Goal: Information Seeking & Learning: Learn about a topic

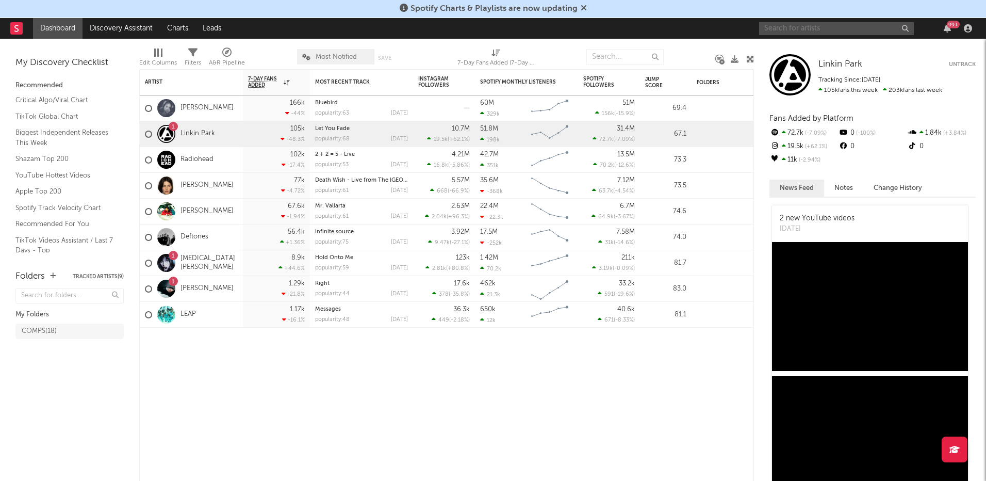
click at [854, 27] on input "text" at bounding box center [836, 28] width 155 height 13
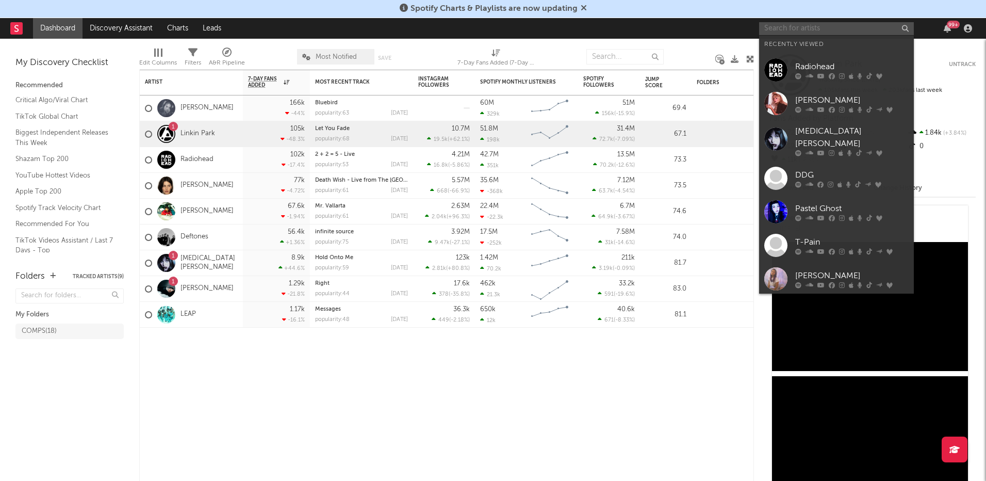
paste input "The8BitDrummer"
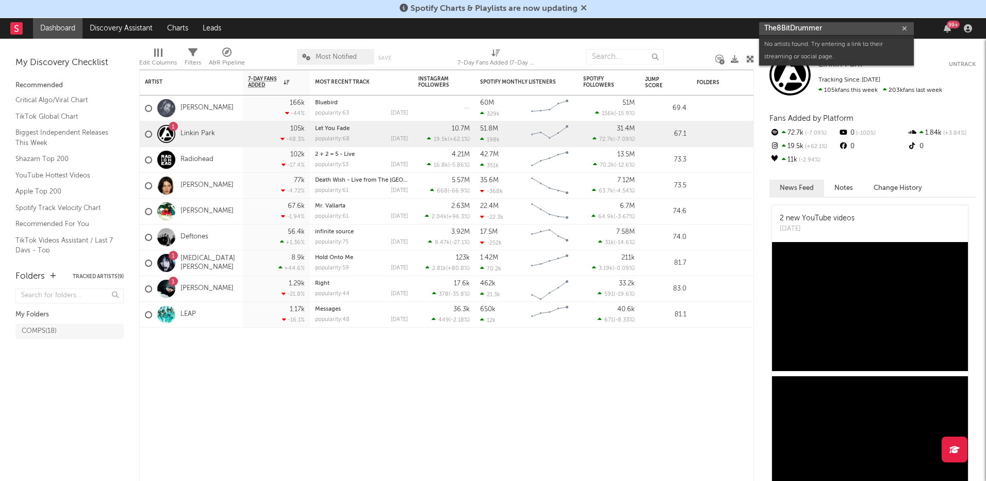
click at [796, 26] on input "The8BitDrummer" at bounding box center [836, 28] width 155 height 13
paste input "theneedledrop"
click at [788, 30] on input "theneedledrop" at bounding box center [836, 28] width 155 height 13
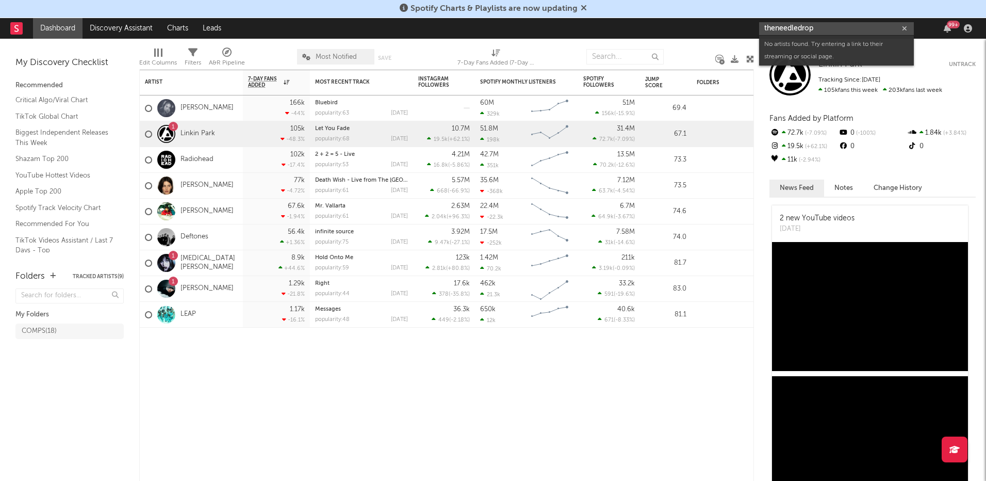
paste input "TheDooo"
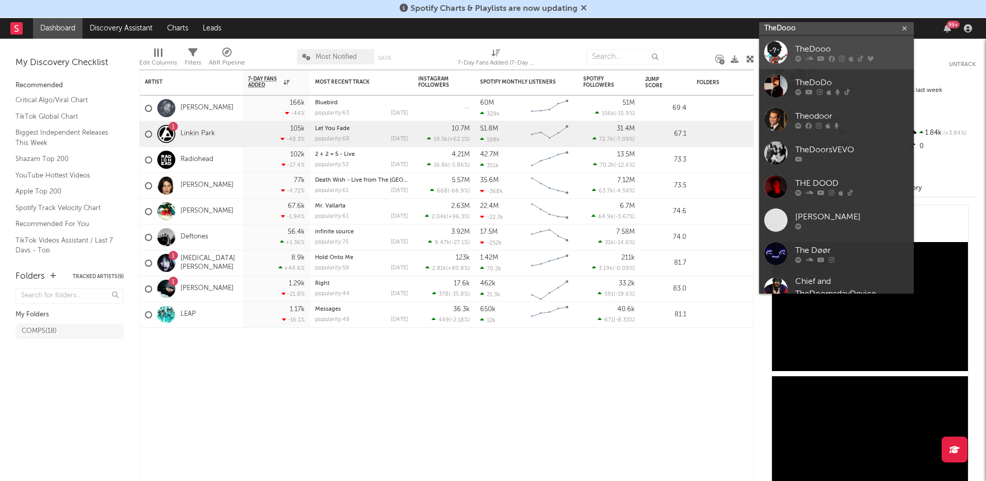
type input "TheDooo"
click at [804, 47] on div "TheDooo" at bounding box center [851, 49] width 113 height 12
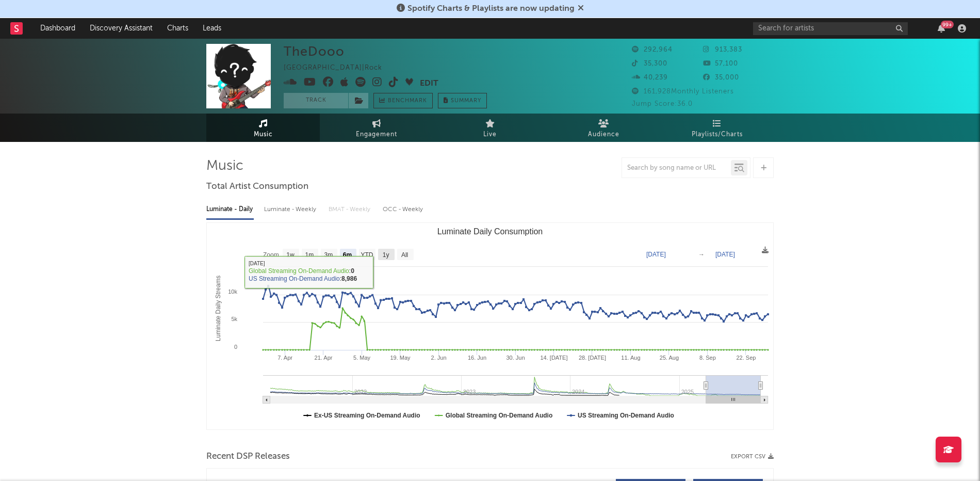
click at [391, 250] on rect "Luminate Daily Consumption" at bounding box center [386, 254] width 17 height 11
select select "1y"
type input "[DATE]"
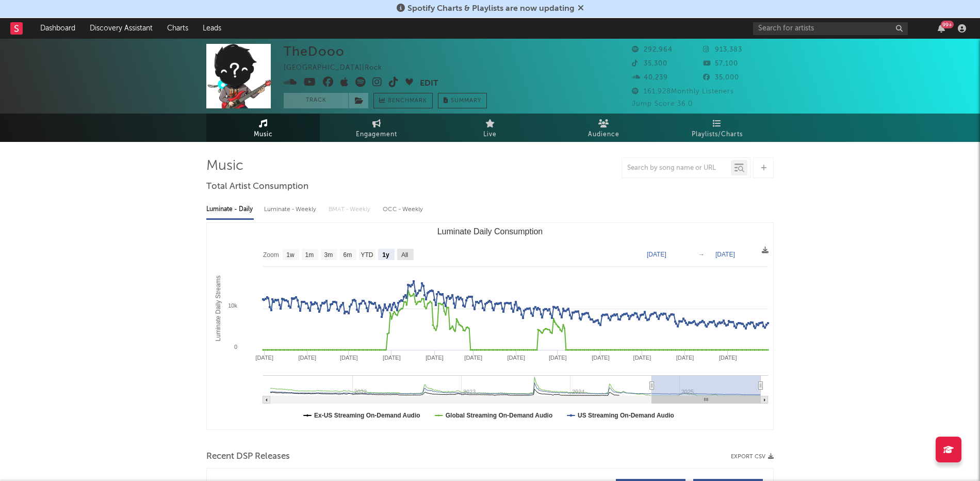
click at [403, 253] on text "All" at bounding box center [404, 254] width 7 height 7
select select "All"
type input "[DATE]"
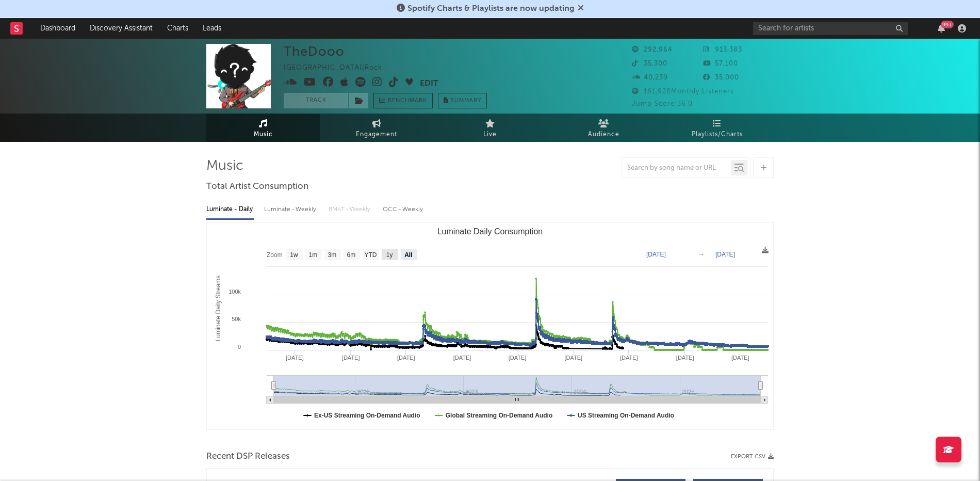
click at [393, 255] on text "1y" at bounding box center [389, 254] width 7 height 7
select select "1y"
type input "[DATE]"
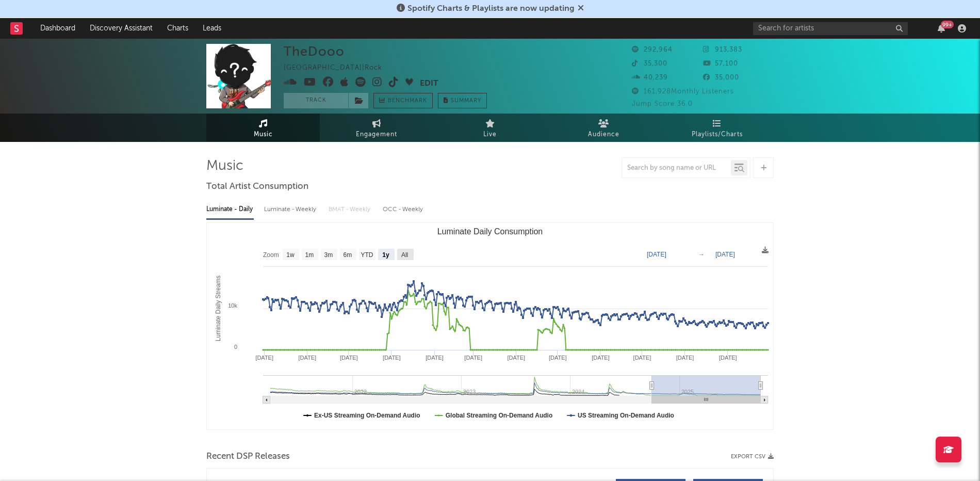
click at [408, 255] on text "All" at bounding box center [404, 254] width 7 height 7
select select "All"
type input "[DATE]"
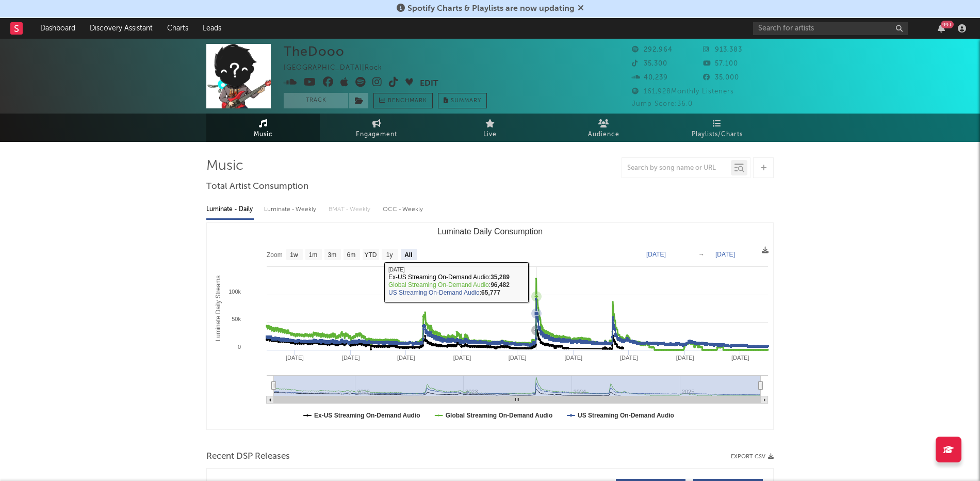
click at [536, 281] on icon "Luminate Daily Consumption" at bounding box center [517, 313] width 501 height 71
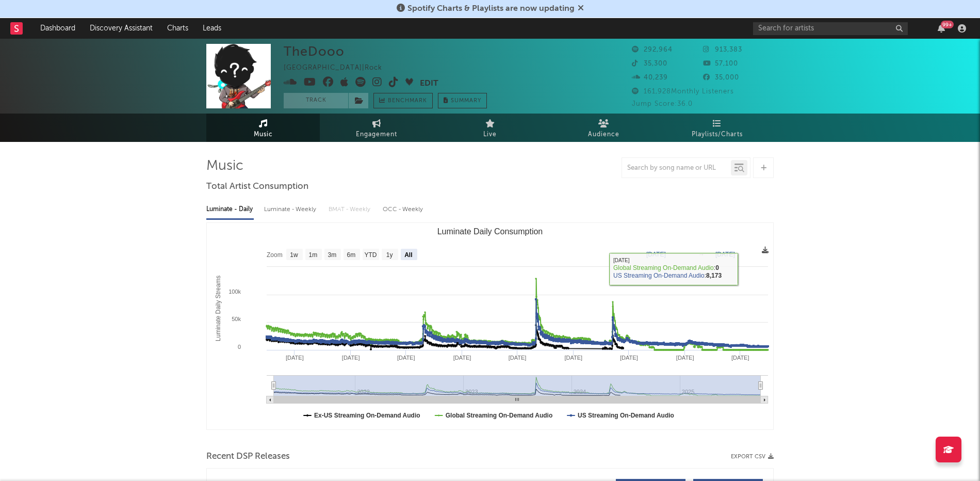
click at [767, 250] on icon at bounding box center [765, 249] width 7 height 7
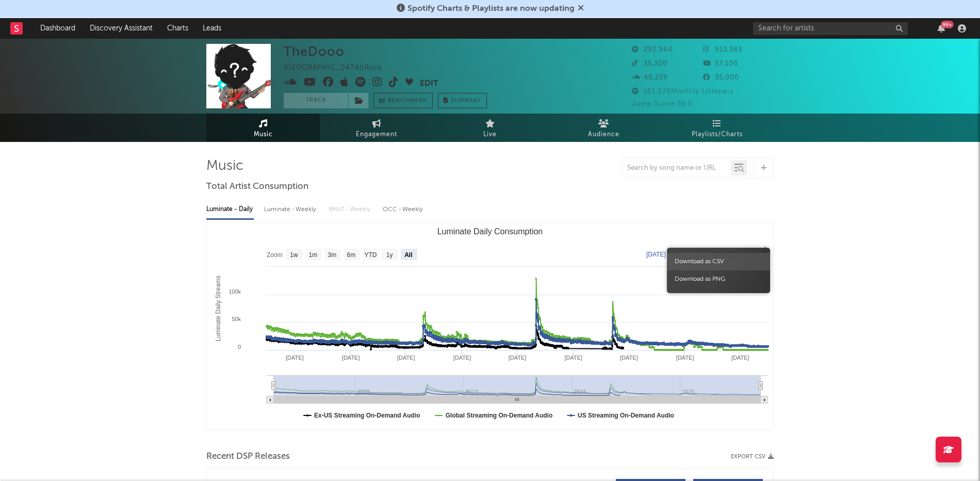
click at [729, 256] on span "Download as CSV" at bounding box center [718, 262] width 103 height 18
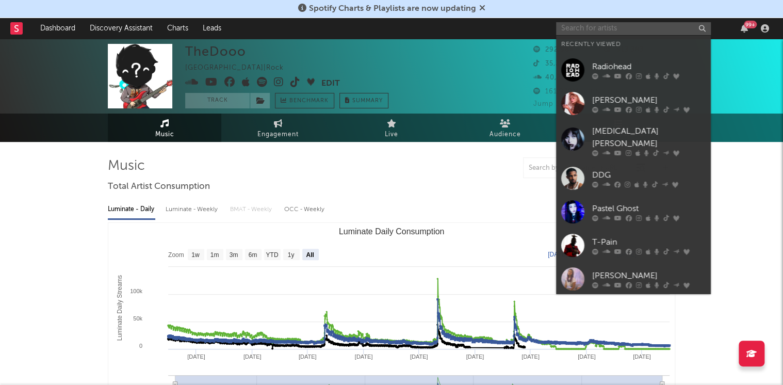
click at [597, 28] on input "text" at bounding box center [633, 28] width 155 height 13
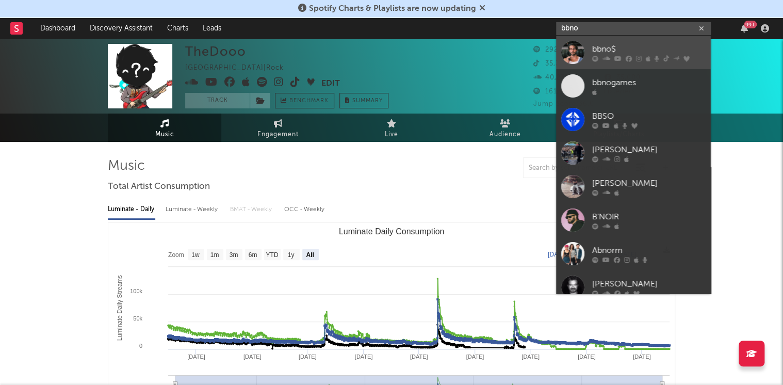
type input "bbno"
click at [633, 42] on link "bbno$" at bounding box center [633, 53] width 155 height 34
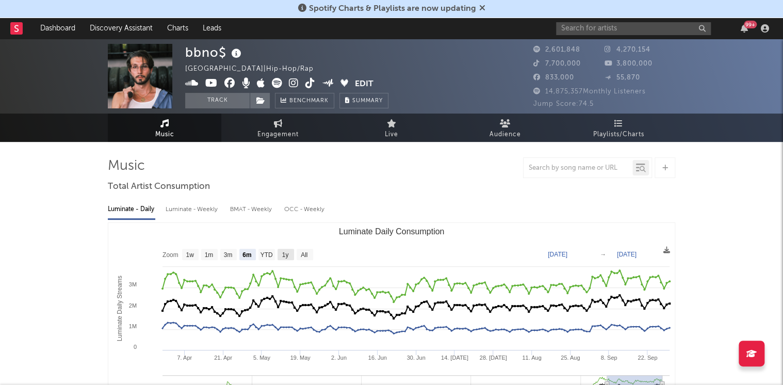
click at [283, 252] on text "1y" at bounding box center [285, 254] width 7 height 7
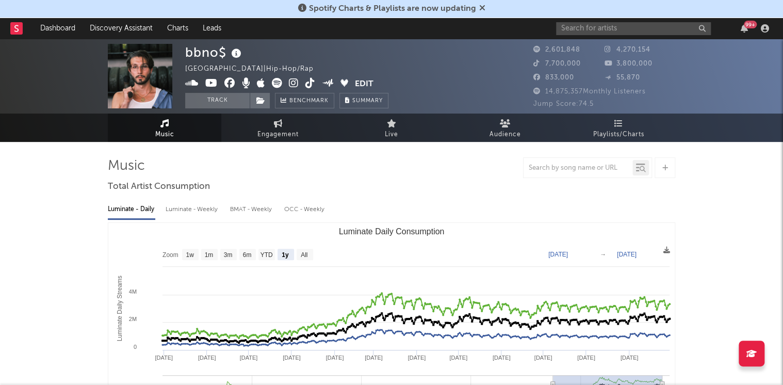
select select "1y"
type input "[DATE]"
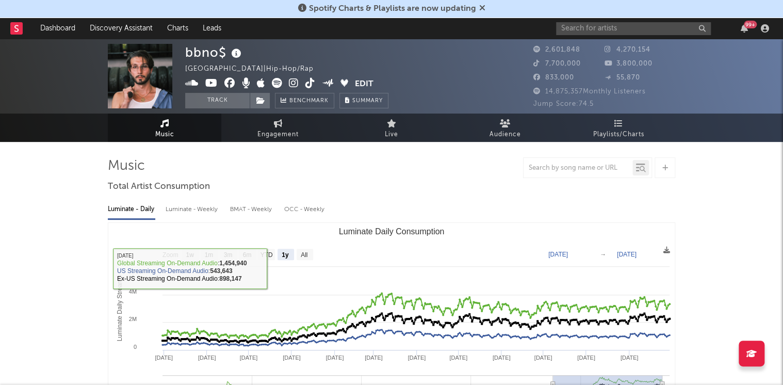
drag, startPoint x: 302, startPoint y: 248, endPoint x: 301, endPoint y: 254, distance: 5.8
click at [302, 250] on icon "Created with Highcharts 10.3.3 Luminate Daily Streams Luminate Daily Consumptio…" at bounding box center [391, 326] width 566 height 206
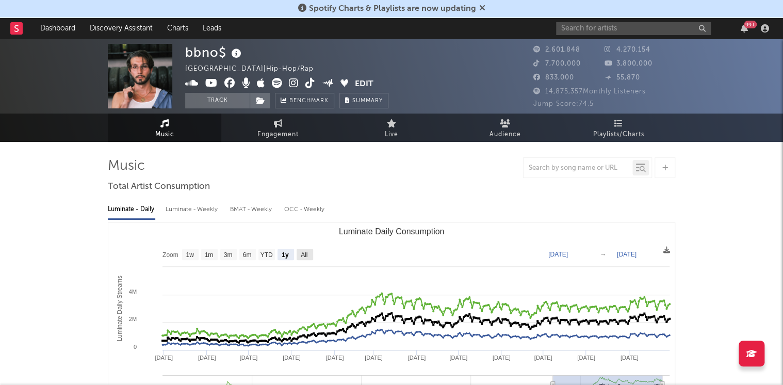
click at [301, 254] on text "All" at bounding box center [304, 254] width 7 height 7
select select "All"
type input "[DATE]"
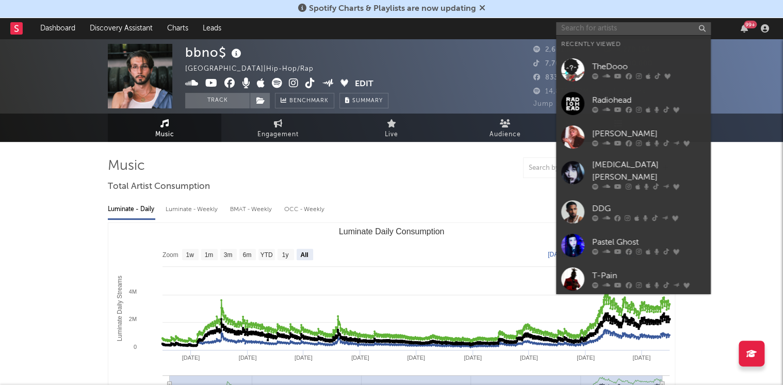
click at [649, 34] on input "text" at bounding box center [633, 28] width 155 height 13
paste input "charming_jo"
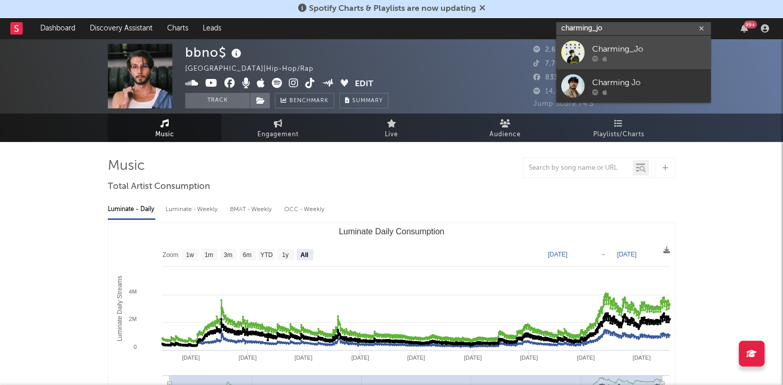
type input "charming_jo"
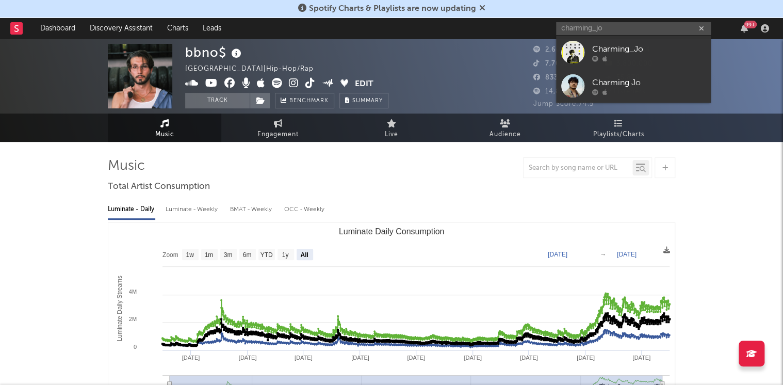
drag, startPoint x: 628, startPoint y: 48, endPoint x: 614, endPoint y: 46, distance: 13.7
click at [628, 48] on div "Charming_Jo" at bounding box center [648, 49] width 113 height 12
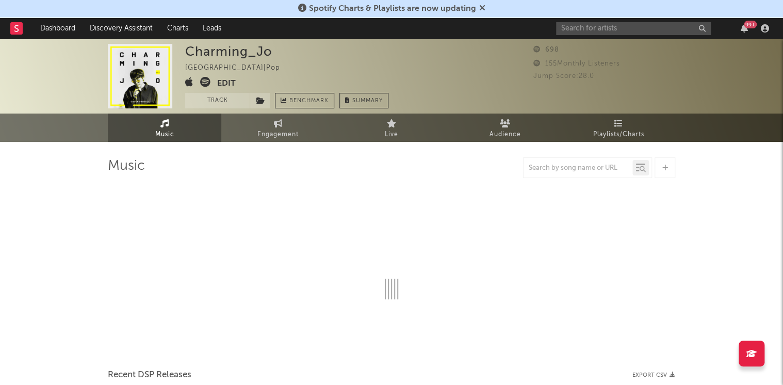
select select "1w"
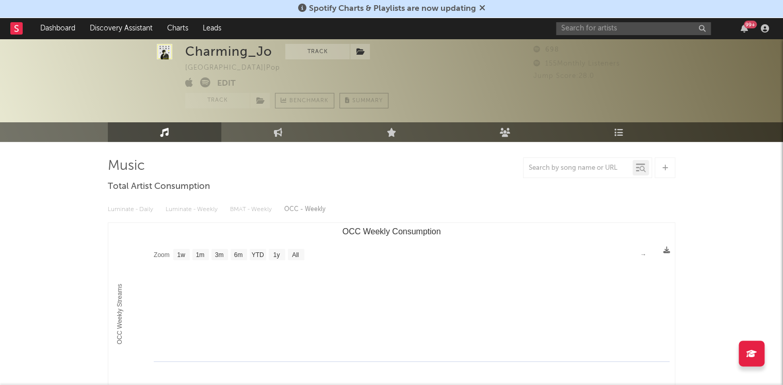
scroll to position [41, 0]
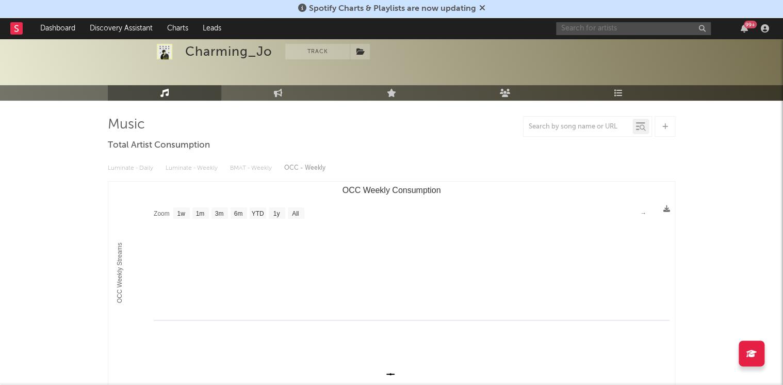
click at [622, 29] on input "text" at bounding box center [633, 28] width 155 height 13
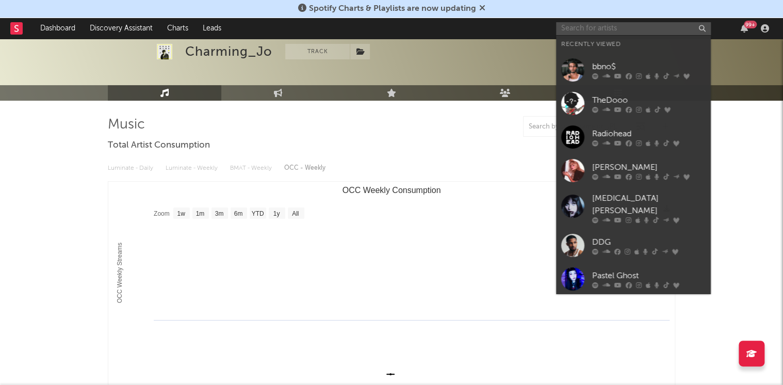
paste input "charming_jo"
type input "charming_jo"
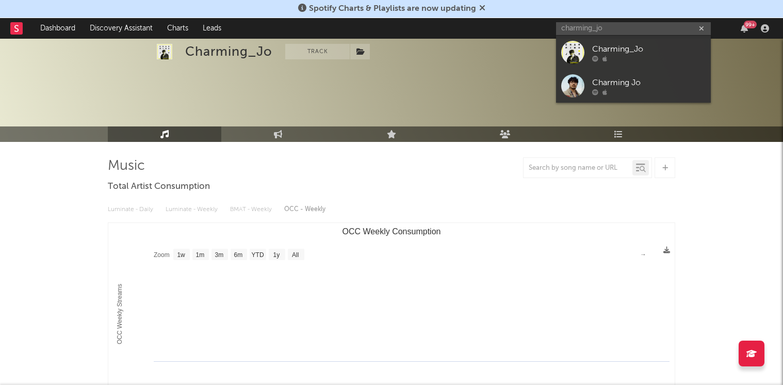
select select "1w"
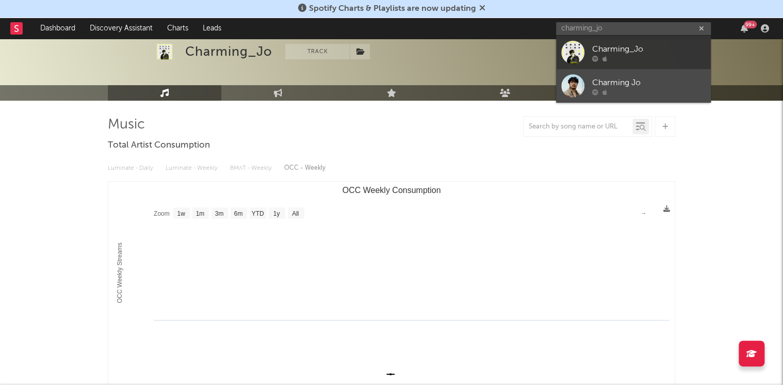
type input "charming_jo"
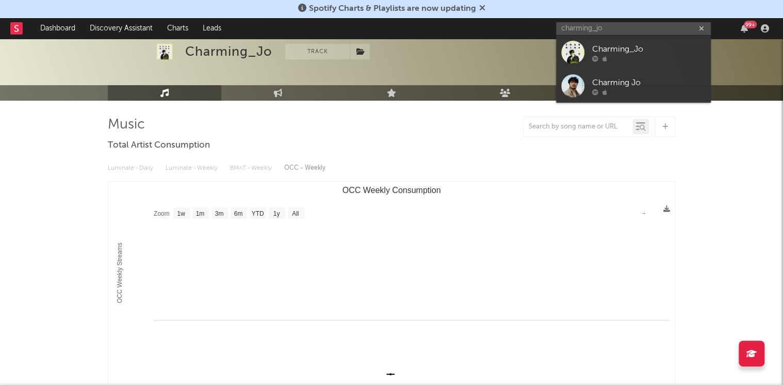
click at [592, 76] on div "Charming Jo" at bounding box center [648, 82] width 113 height 12
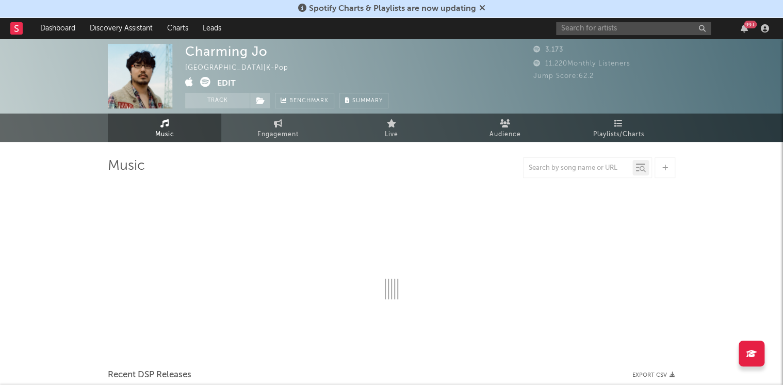
select select "1w"
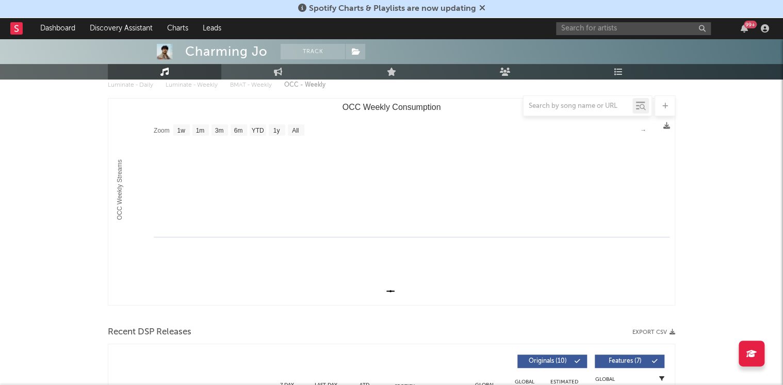
scroll to position [124, 0]
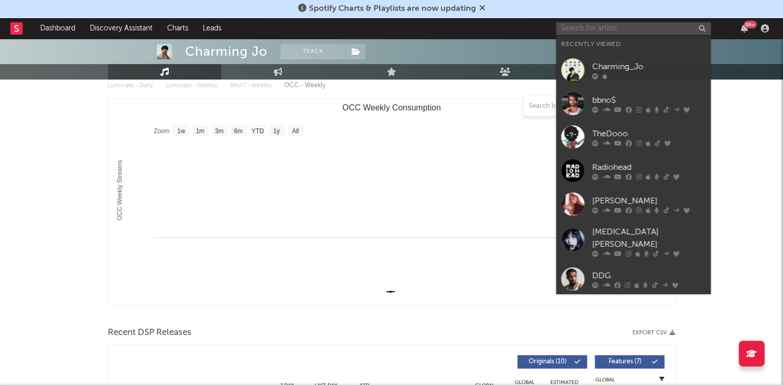
click at [575, 22] on input "text" at bounding box center [633, 28] width 155 height 13
paste input "Sintica"
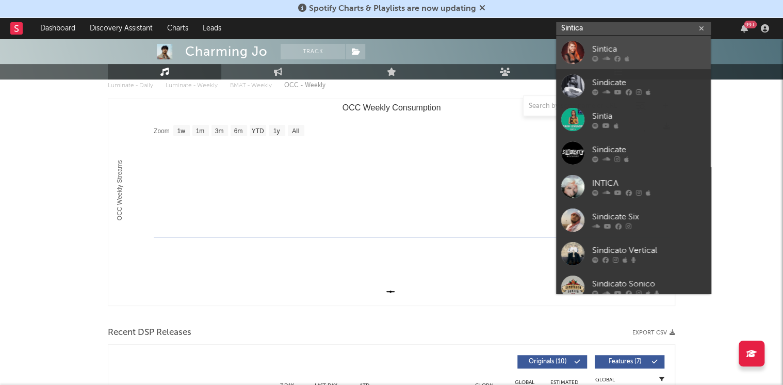
type input "Sintica"
click at [619, 52] on div "Sintica" at bounding box center [648, 49] width 113 height 12
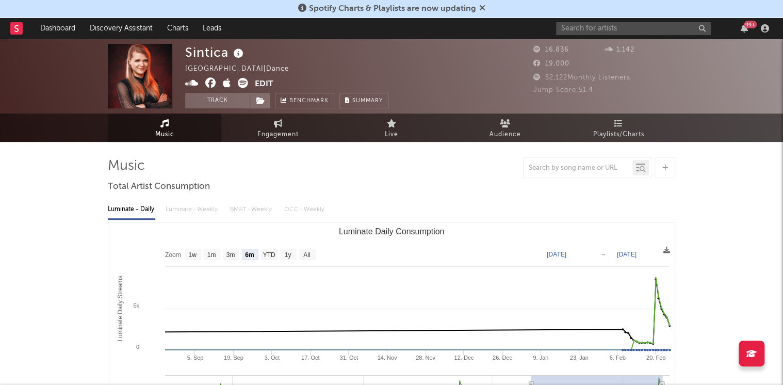
click at [283, 260] on rect "Luminate Daily Consumption" at bounding box center [391, 326] width 566 height 206
click at [309, 253] on text "All" at bounding box center [306, 254] width 7 height 7
select select "All"
type input "2021-04-07"
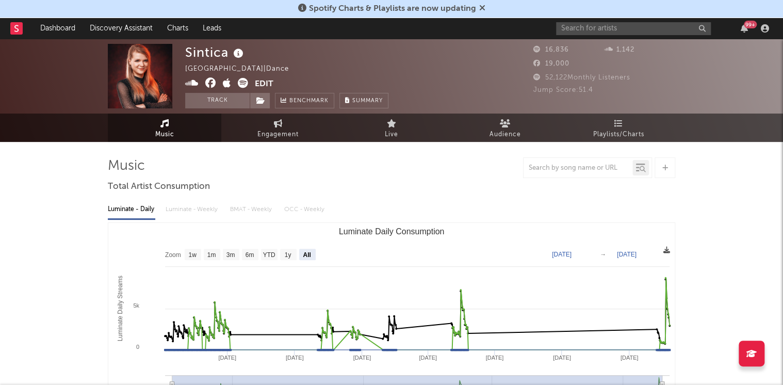
click at [666, 252] on icon at bounding box center [666, 249] width 7 height 7
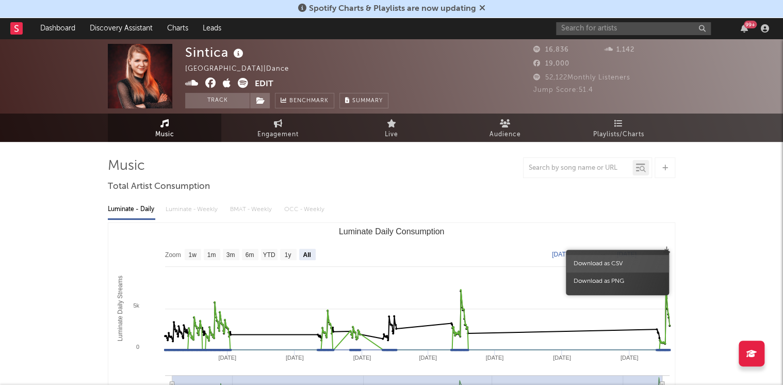
click at [640, 260] on span "Download as CSV" at bounding box center [617, 264] width 103 height 18
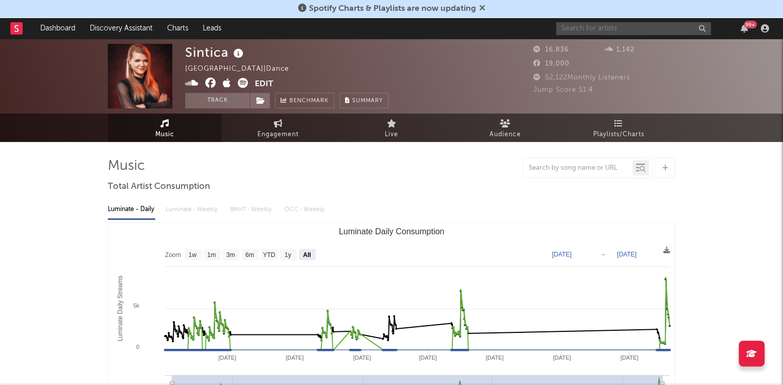
click at [611, 30] on input "text" at bounding box center [633, 28] width 155 height 13
paste input "d4vd"
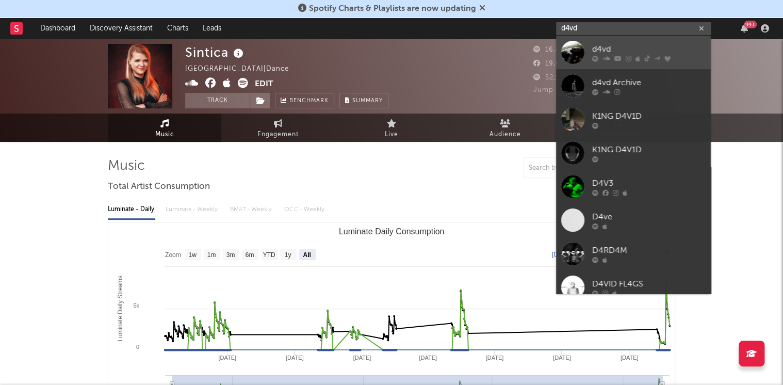
type input "d4vd"
click at [603, 50] on div "d4vd" at bounding box center [648, 49] width 113 height 12
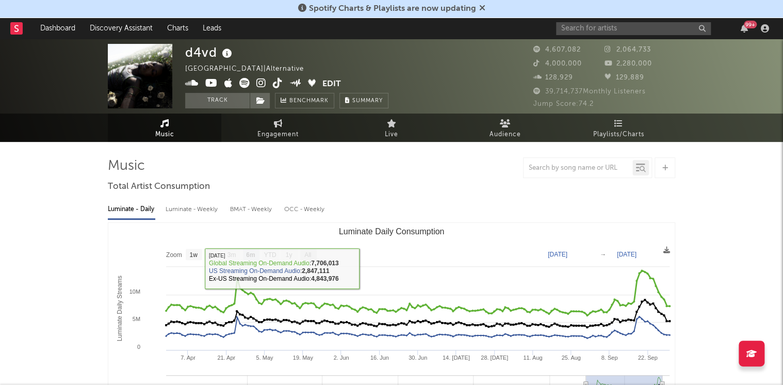
click at [310, 251] on text "All" at bounding box center [307, 254] width 7 height 7
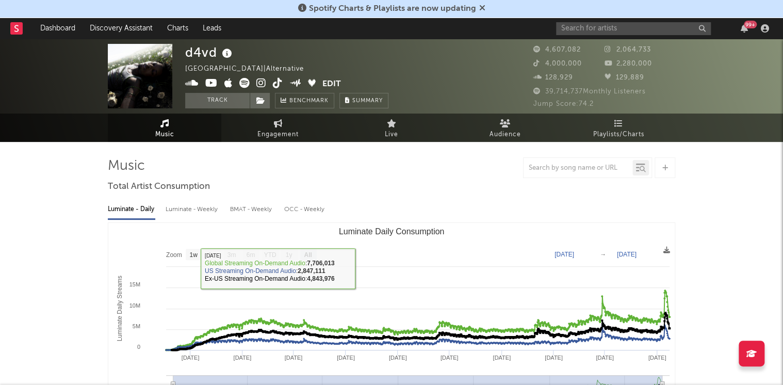
select select "All"
type input "2022-07-06"
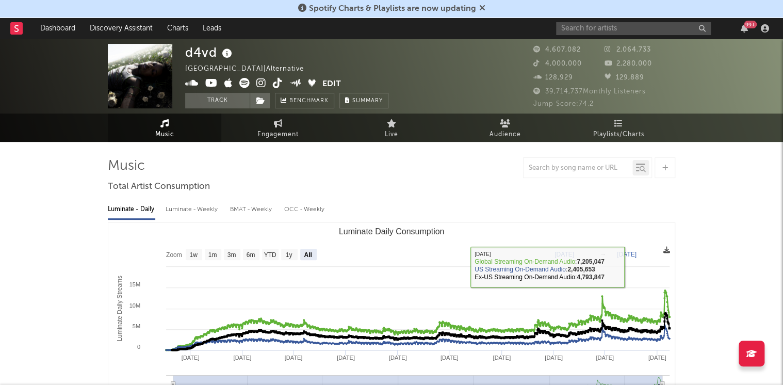
click at [666, 248] on icon at bounding box center [666, 249] width 7 height 7
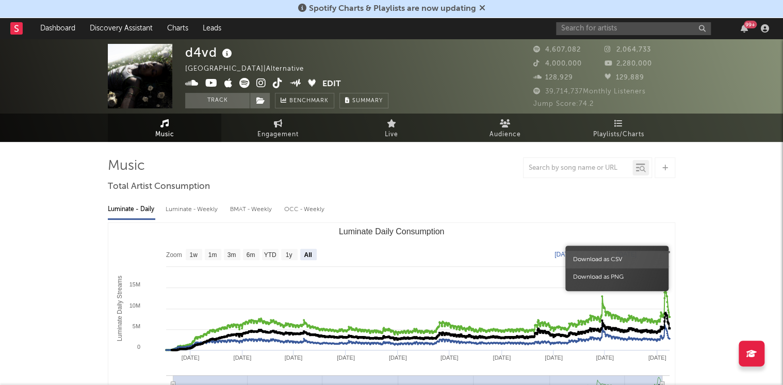
click at [628, 260] on span "Download as CSV" at bounding box center [616, 260] width 103 height 18
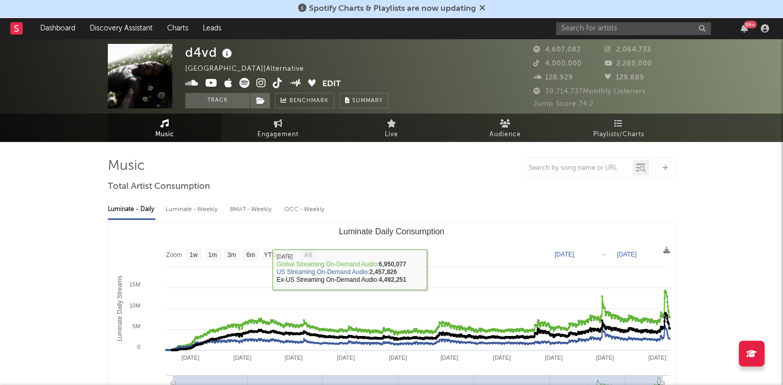
click at [395, 172] on div at bounding box center [391, 167] width 567 height 21
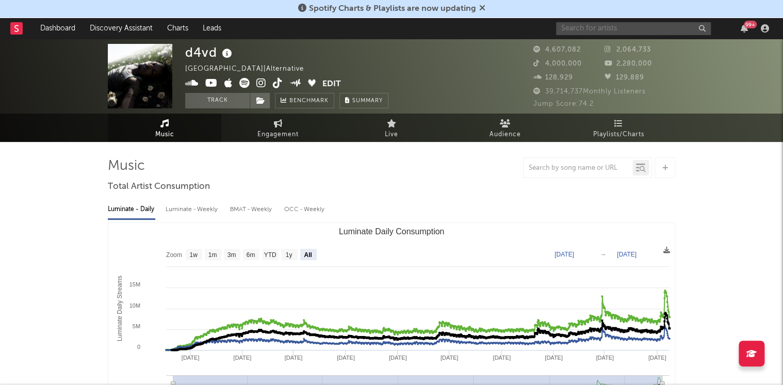
click at [578, 31] on input "text" at bounding box center [633, 28] width 155 height 13
paste input "SnoopDogg"
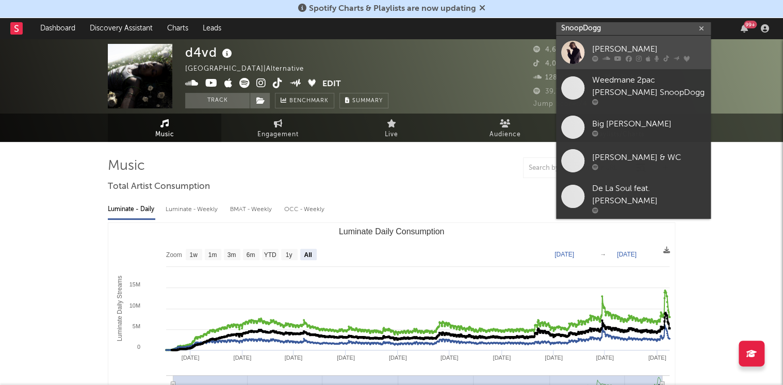
type input "SnoopDogg"
click at [602, 54] on div "Snoop Dogg" at bounding box center [648, 49] width 113 height 12
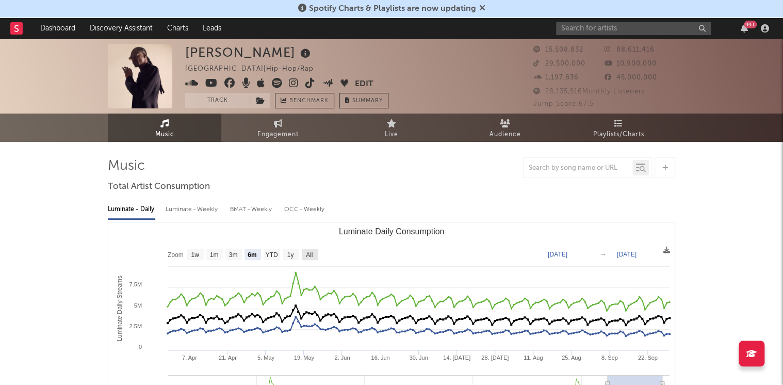
click at [307, 257] on text "All" at bounding box center [309, 254] width 7 height 7
select select "All"
type input "[DATE]"
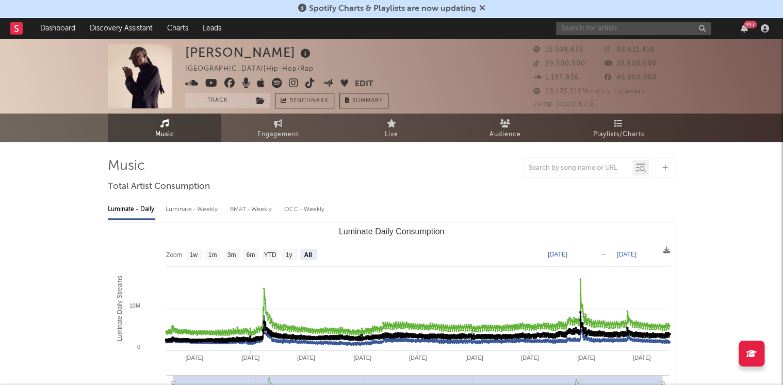
click at [612, 25] on input "text" at bounding box center [633, 28] width 155 height 13
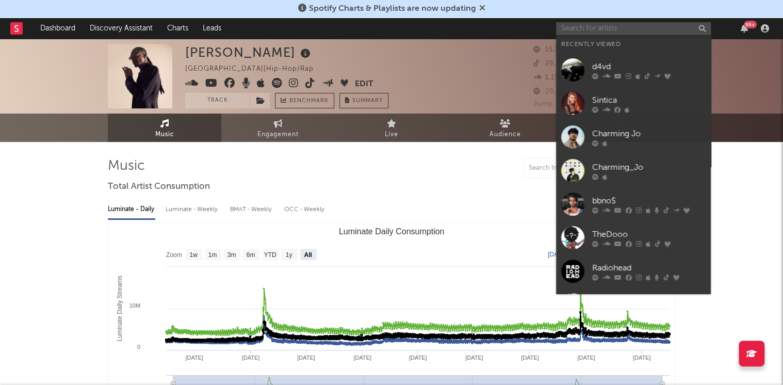
paste input "Monstercat"
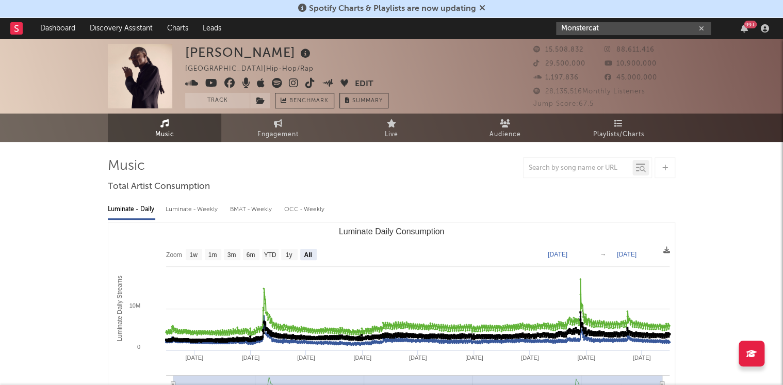
type input "Monstercat"
click at [603, 27] on input "Monstercat" at bounding box center [633, 28] width 155 height 13
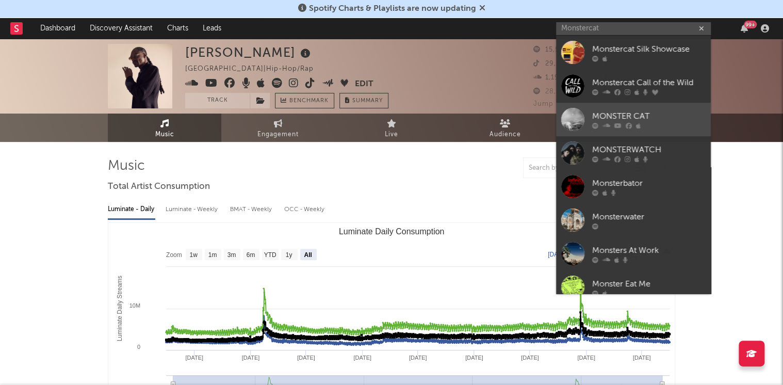
click at [621, 117] on div "MONSTER CAT" at bounding box center [648, 116] width 113 height 12
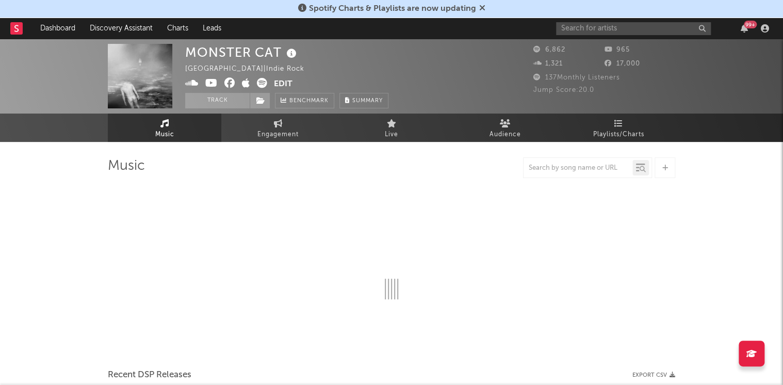
select select "1w"
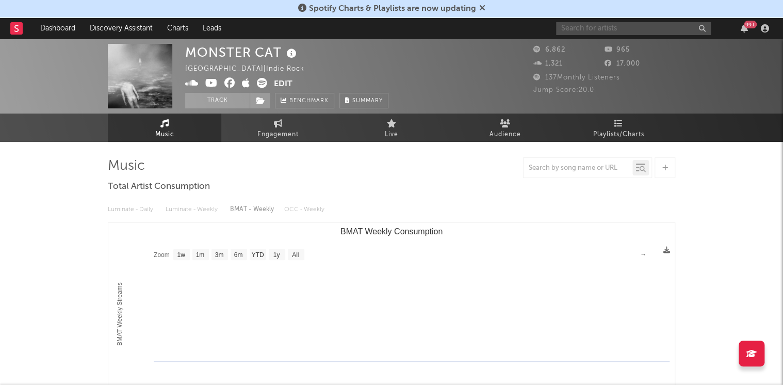
click at [616, 27] on input "text" at bounding box center [633, 28] width 155 height 13
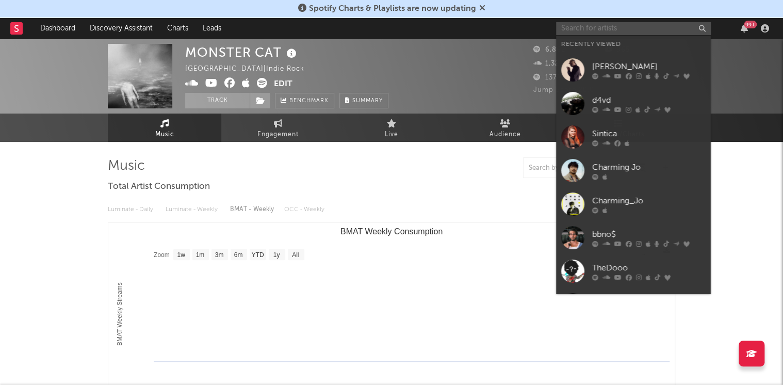
paste input "TPAIN"
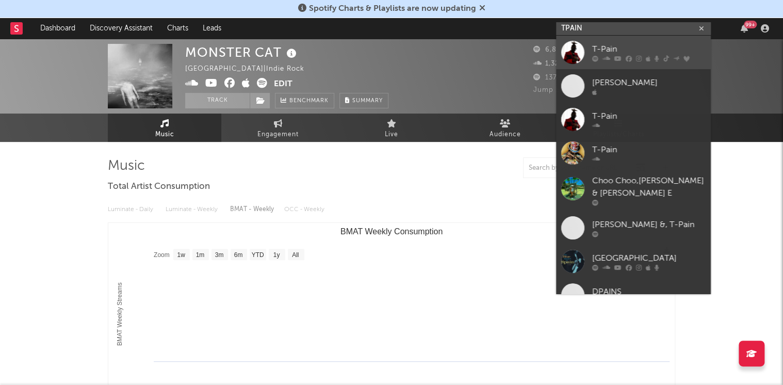
type input "TPAIN"
click at [602, 45] on div "T-Pain" at bounding box center [648, 49] width 113 height 12
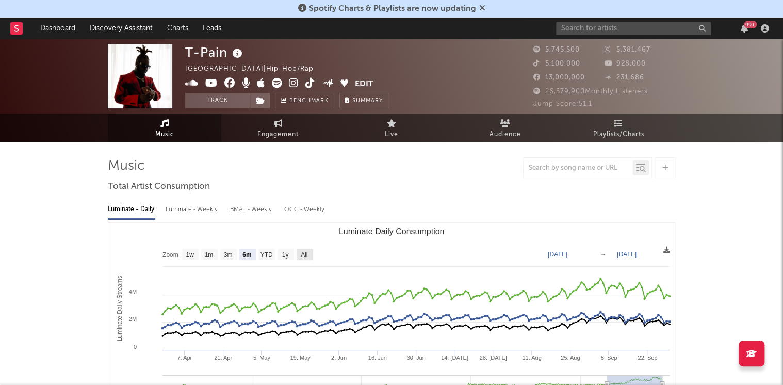
click at [304, 253] on text "All" at bounding box center [304, 254] width 7 height 7
select select "All"
type input "[DATE]"
